Goal: Information Seeking & Learning: Learn about a topic

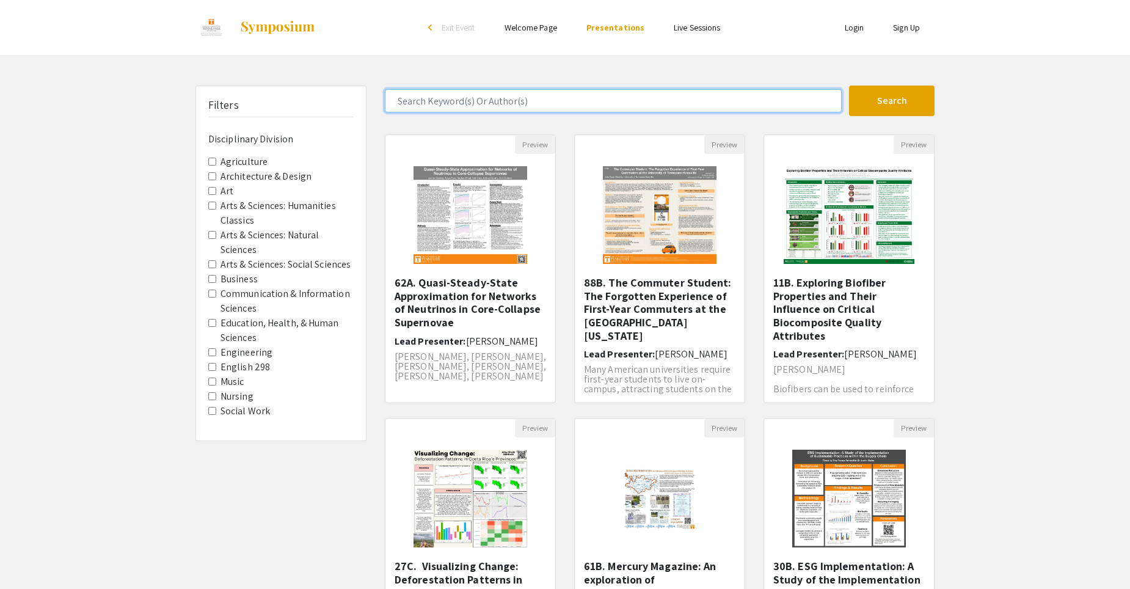
click at [510, 108] on input "Search Keyword(s) Or Author(s)" at bounding box center [613, 100] width 457 height 23
type input "[PERSON_NAME]"
click at [849, 85] on button "Search" at bounding box center [891, 100] width 85 height 31
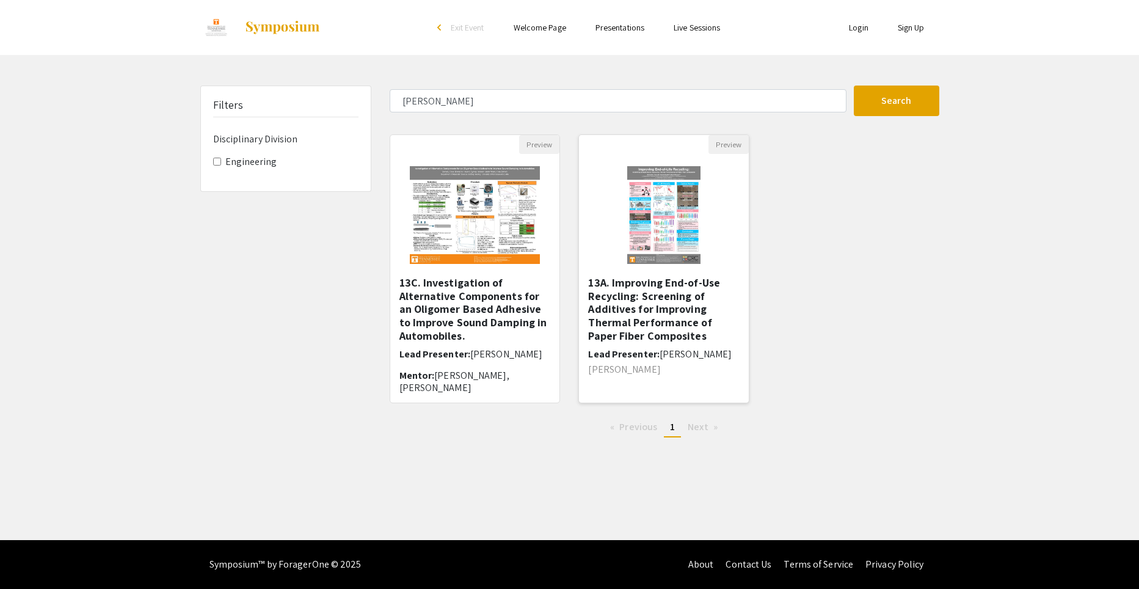
click at [631, 292] on h5 "13A. Improving End-of-Use Recycling: Screening of Additives for Improving Therm…" at bounding box center [663, 309] width 151 height 66
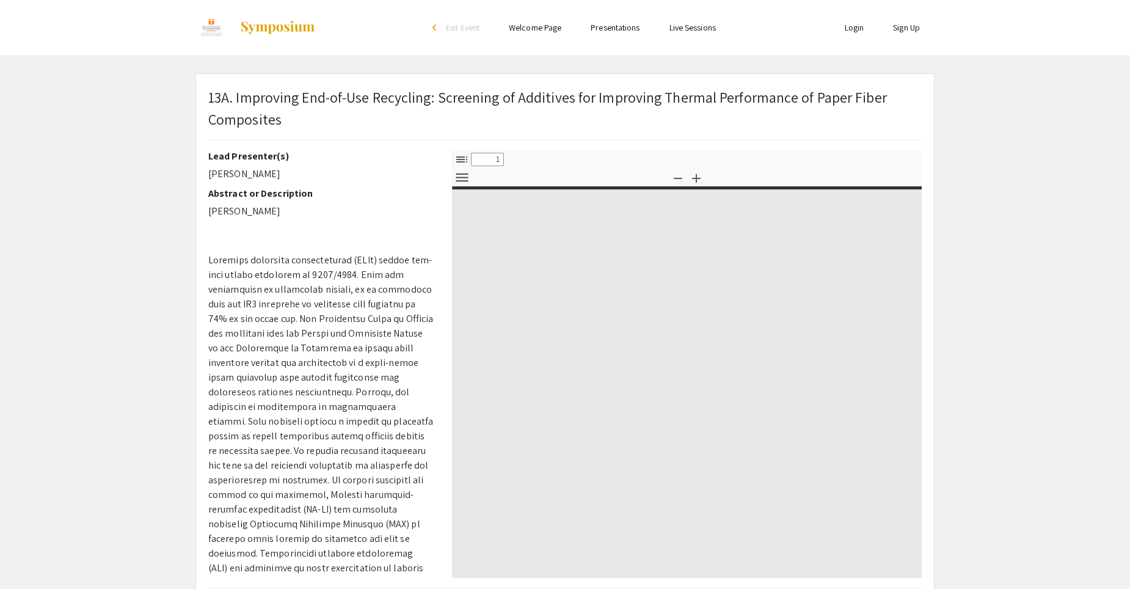
select select "custom"
type input "0"
select select "custom"
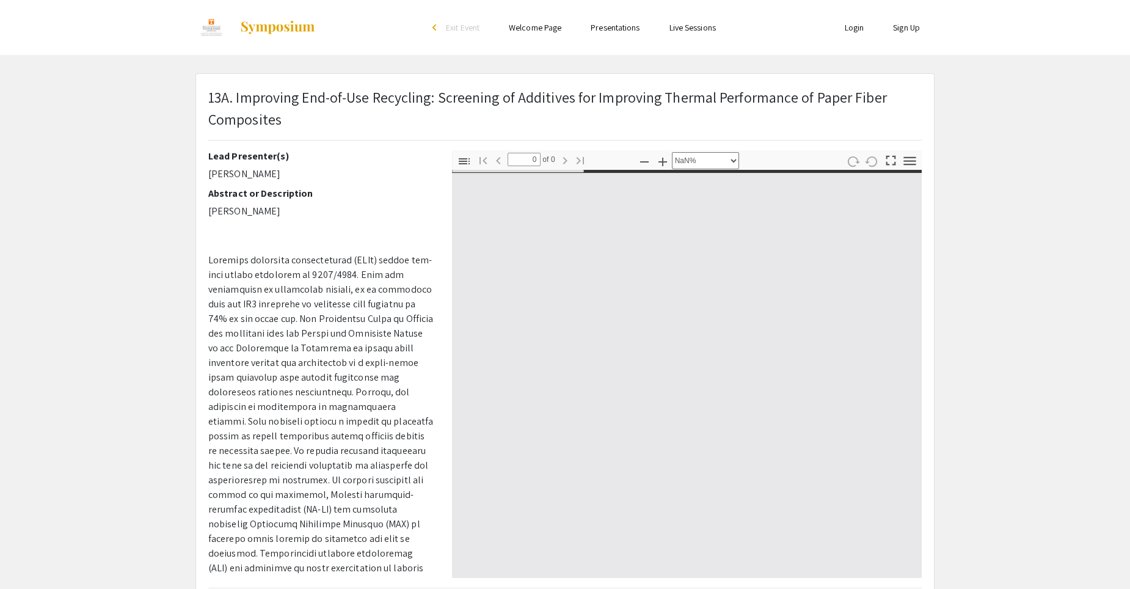
type input "1"
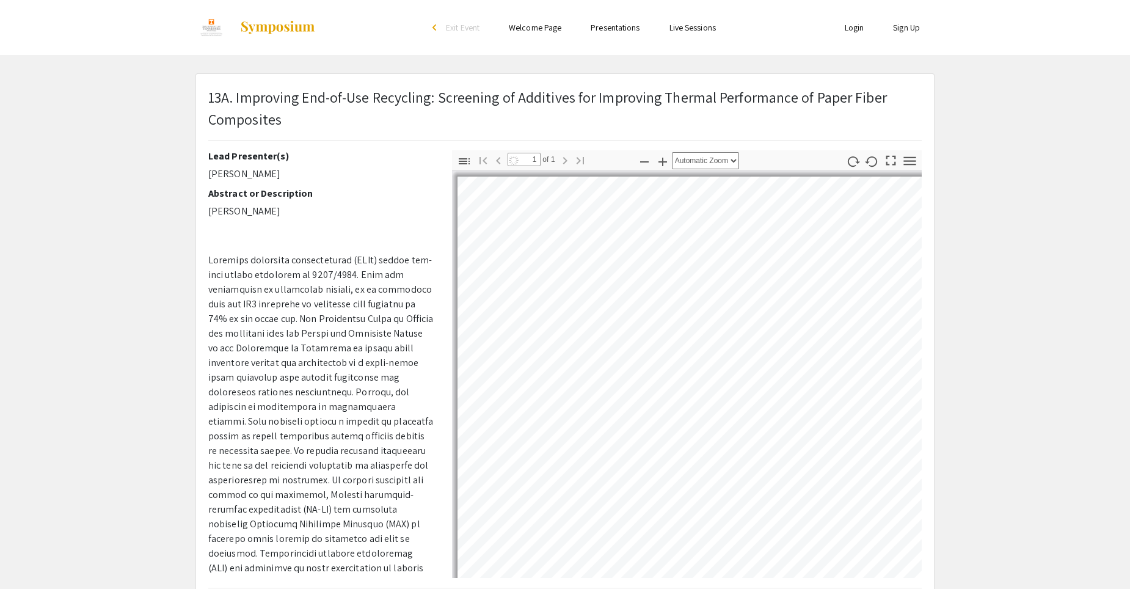
select select "auto"
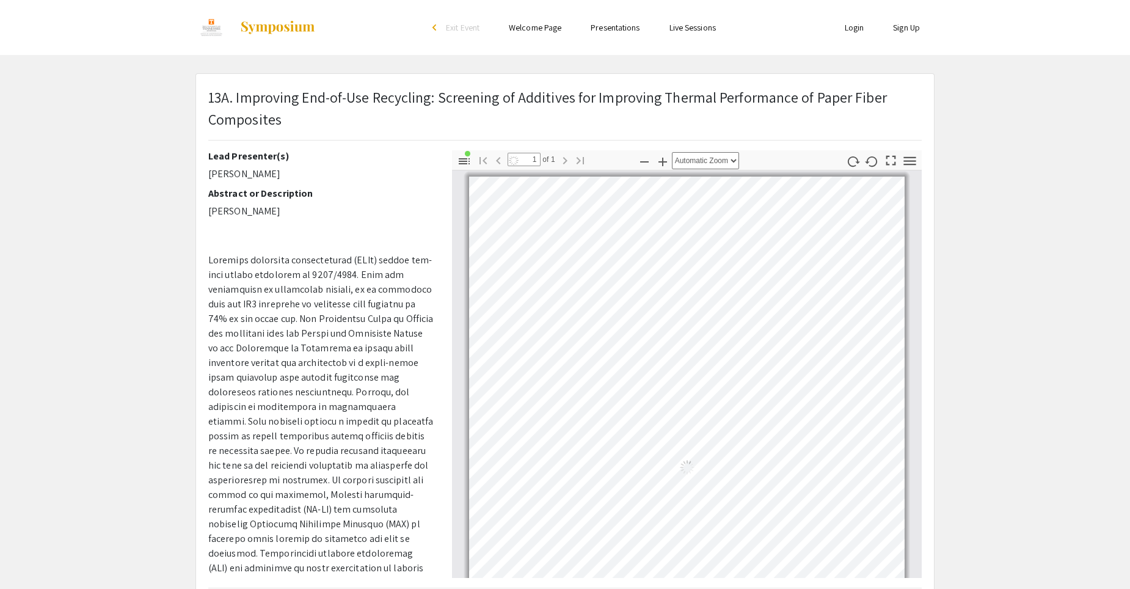
scroll to position [5, 0]
drag, startPoint x: 118, startPoint y: 507, endPoint x: 225, endPoint y: 394, distance: 155.9
click at [120, 504] on app-presentation "13A. Improving End-of-Use Recycling: Screening of Additives for Improving Therm…" at bounding box center [565, 392] width 1130 height 639
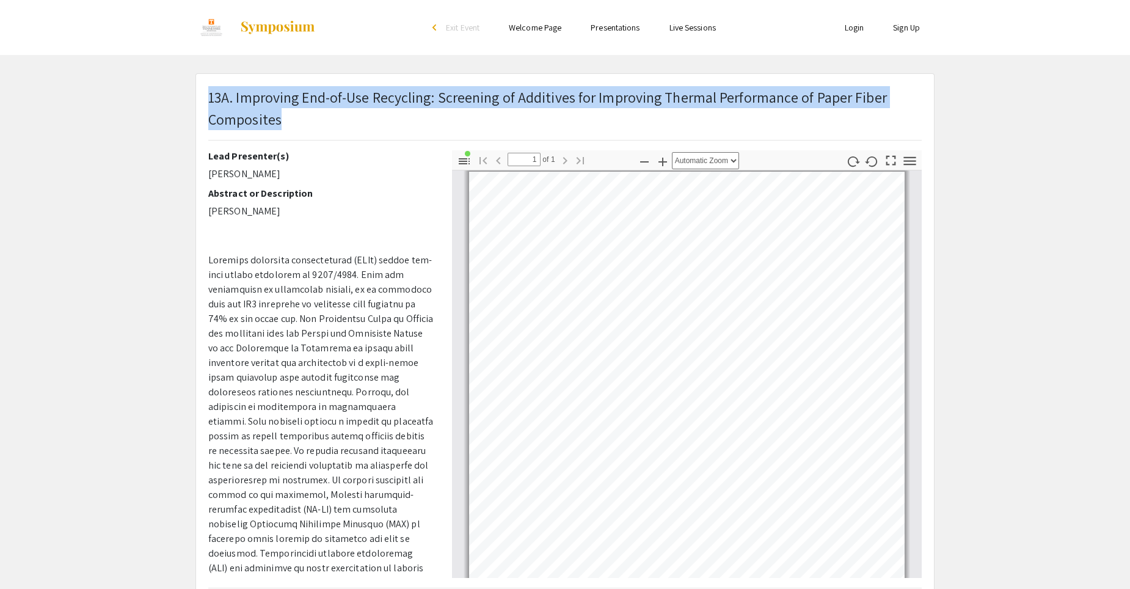
drag, startPoint x: 303, startPoint y: 124, endPoint x: 209, endPoint y: 93, distance: 99.1
click at [209, 93] on p "13A. Improving End-of-Use Recycling: Screening of Additives for Improving Therm…" at bounding box center [564, 108] width 713 height 44
copy p "13A. Improving End-of-Use Recycling: Screening of Additives for Improving Therm…"
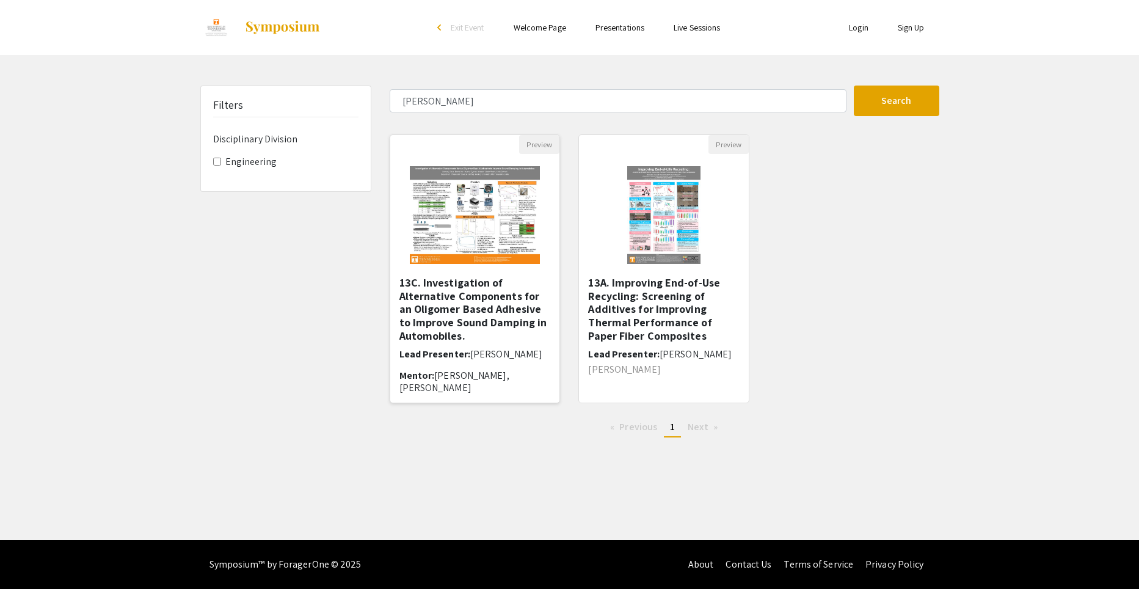
click at [485, 288] on h5 "13C. Investigation of Alternative Components for an Oligomer Based Adhesive to …" at bounding box center [474, 309] width 151 height 66
select select "custom"
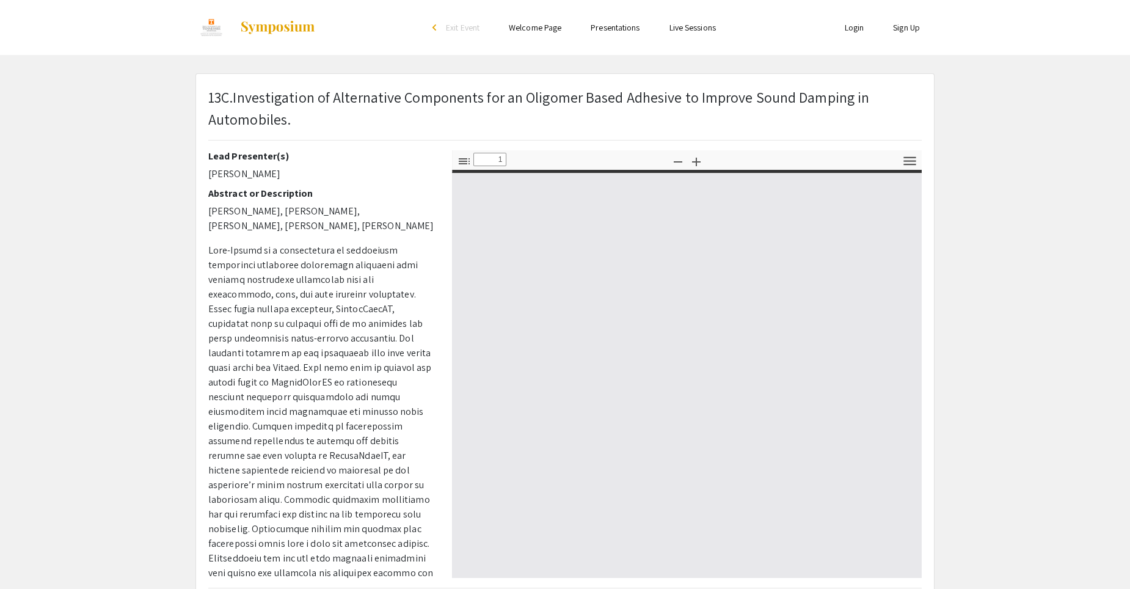
type input "0"
select select "custom"
type input "1"
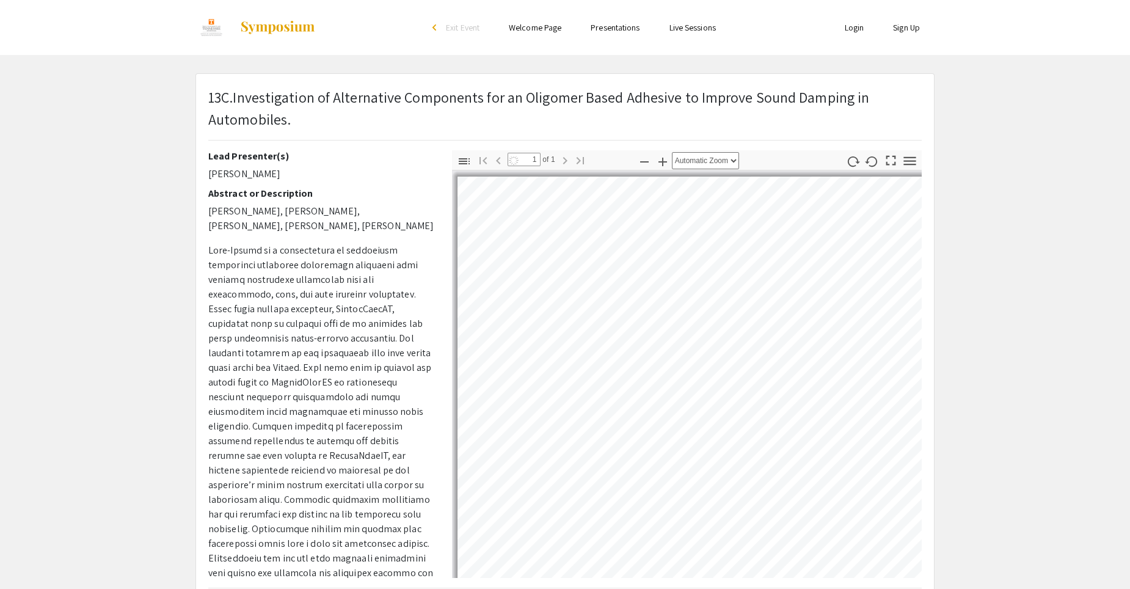
select select "auto"
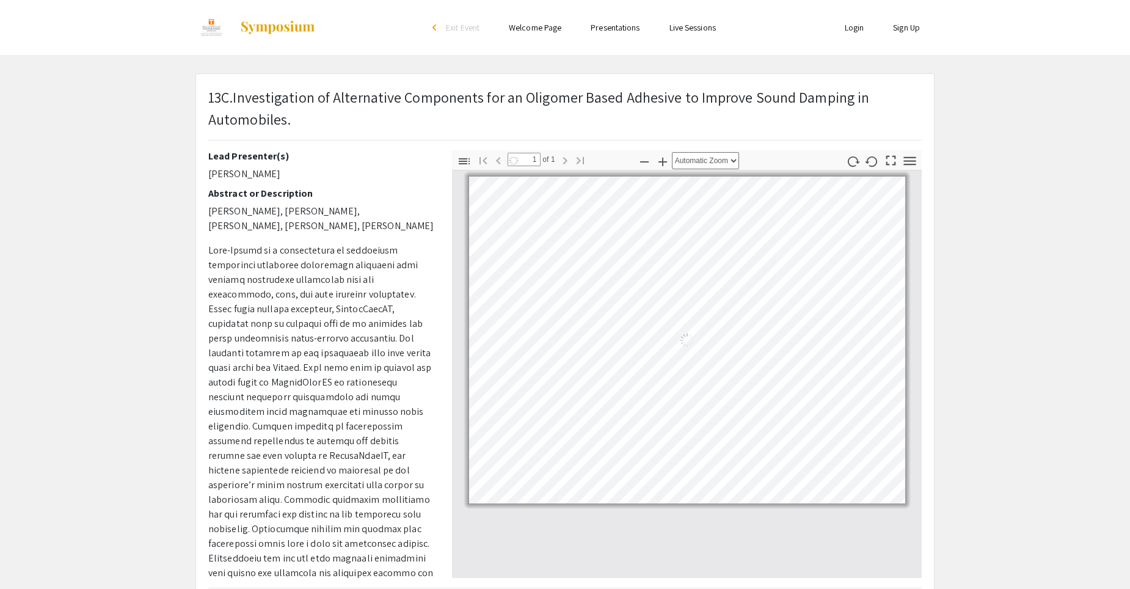
click at [207, 95] on div "13C. Investigation of Alternative Components for an Oligomer Based Adhesive to …" at bounding box center [565, 118] width 732 height 64
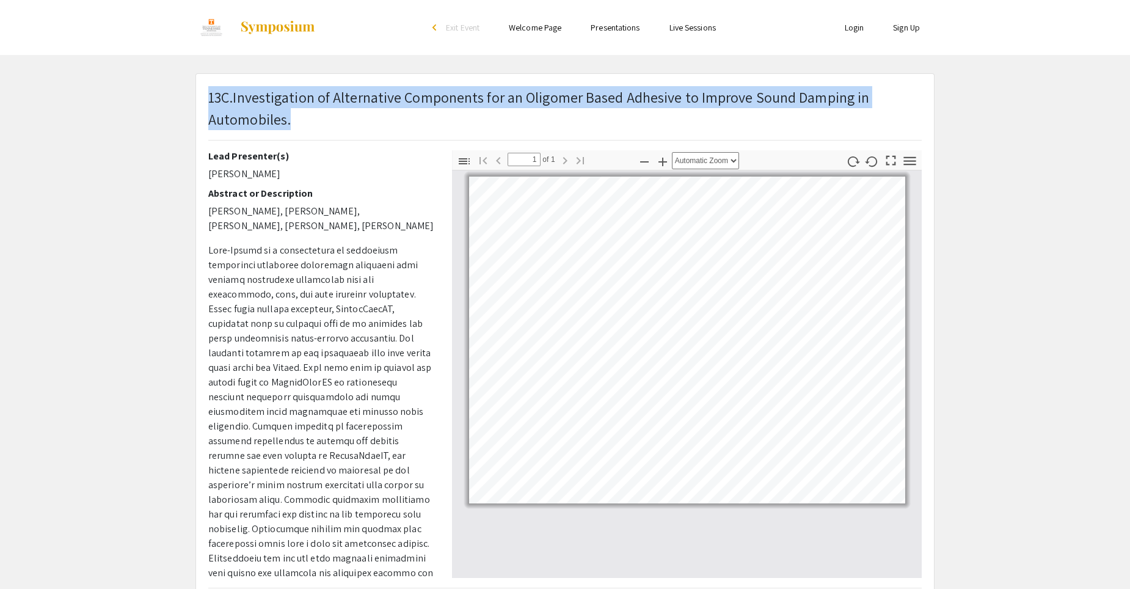
drag, startPoint x: 210, startPoint y: 95, endPoint x: 309, endPoint y: 129, distance: 104.5
click at [309, 129] on p "13C. Investigation of Alternative Components for an Oligomer Based Adhesive to …" at bounding box center [564, 108] width 713 height 44
copy p "13C. Investigation of Alternative Components for an Oligomer Based Adhesive to …"
